Goal: Find specific page/section: Find specific page/section

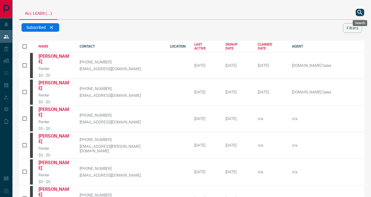
click at [357, 12] on icon "search button" at bounding box center [359, 12] width 5 height 5
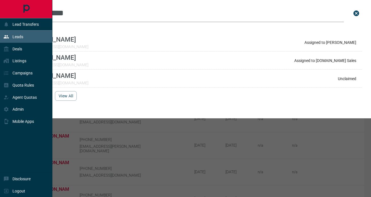
drag, startPoint x: 55, startPoint y: 12, endPoint x: 1, endPoint y: 3, distance: 55.1
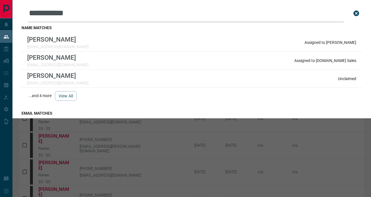
paste input "text"
type input "*******"
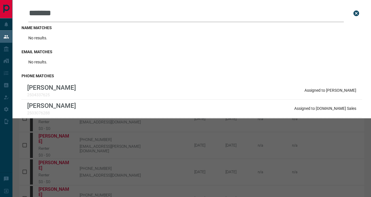
drag, startPoint x: 80, startPoint y: 12, endPoint x: -13, endPoint y: -5, distance: 93.9
click at [0, 0] on html "Lead Transfers Leads Deals Listings Campaigns Quota Rules Agent Quotas Admin Mo…" at bounding box center [185, 98] width 371 height 197
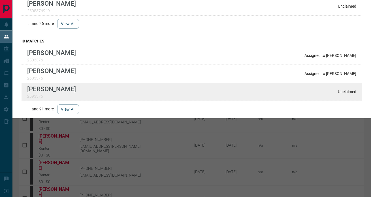
scroll to position [91, 0]
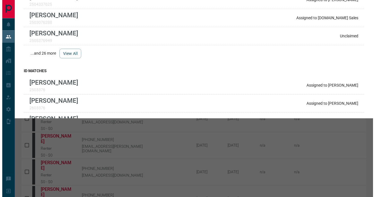
scroll to position [0, 0]
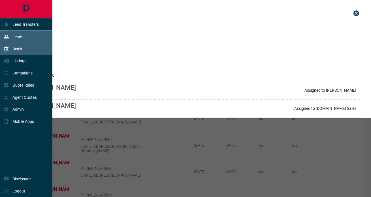
click at [7, 50] on icon at bounding box center [6, 49] width 6 height 6
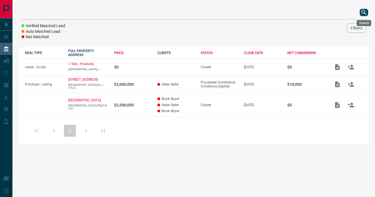
click at [363, 11] on icon "search button" at bounding box center [364, 12] width 7 height 7
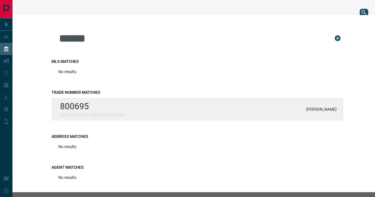
type input "******"
click at [110, 103] on div "800695 [STREET_ADDRESS][PERSON_NAME][PERSON_NAME]" at bounding box center [198, 109] width 292 height 23
